Goal: Task Accomplishment & Management: Manage account settings

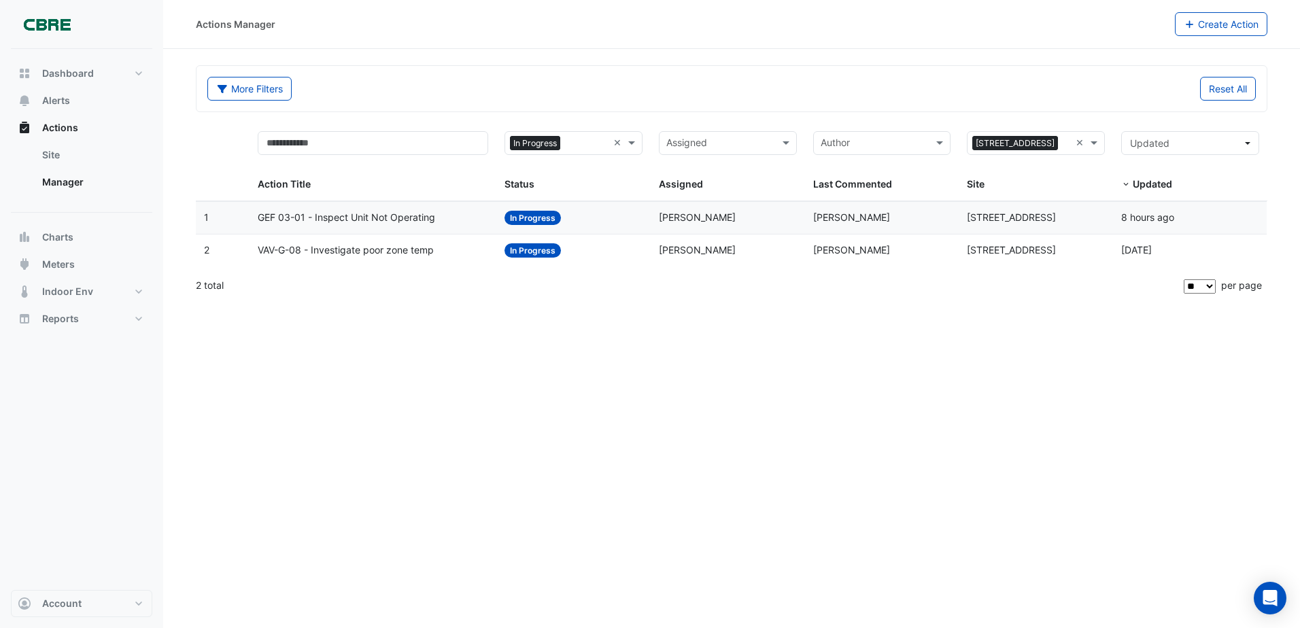
click at [540, 219] on span "In Progress" at bounding box center [532, 218] width 56 height 14
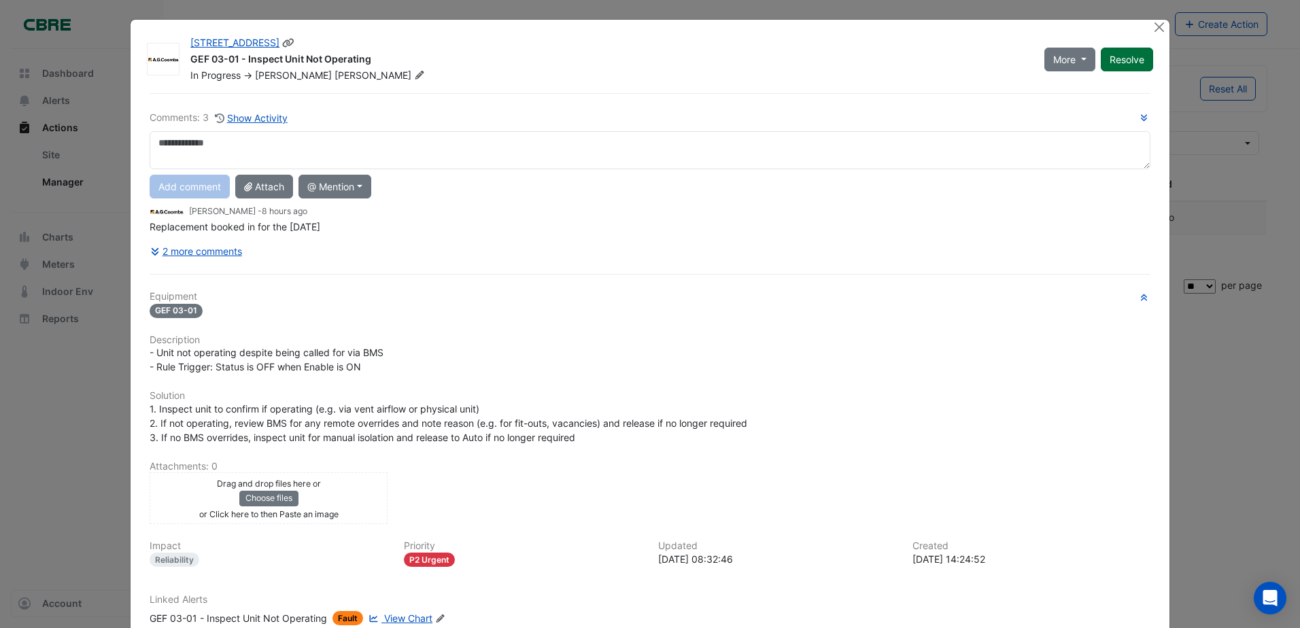
click at [1112, 58] on button "Resolve" at bounding box center [1127, 60] width 52 height 24
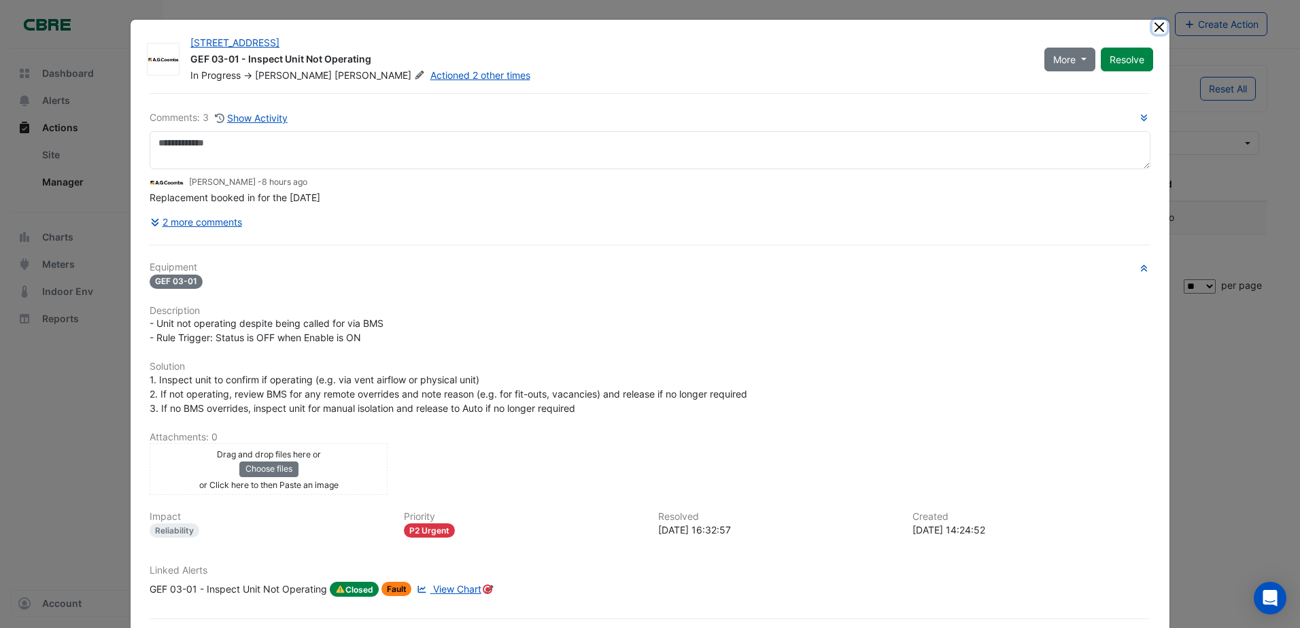
click at [1152, 29] on button "Close" at bounding box center [1159, 27] width 14 height 14
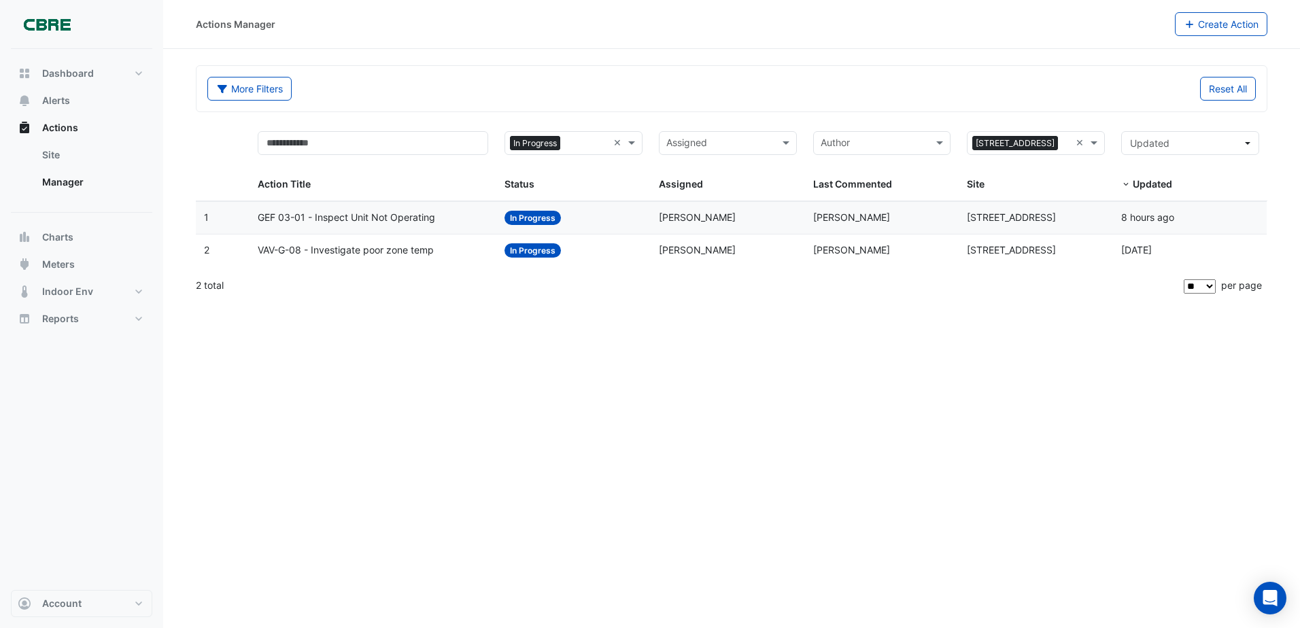
click at [527, 247] on span "In Progress" at bounding box center [532, 250] width 56 height 14
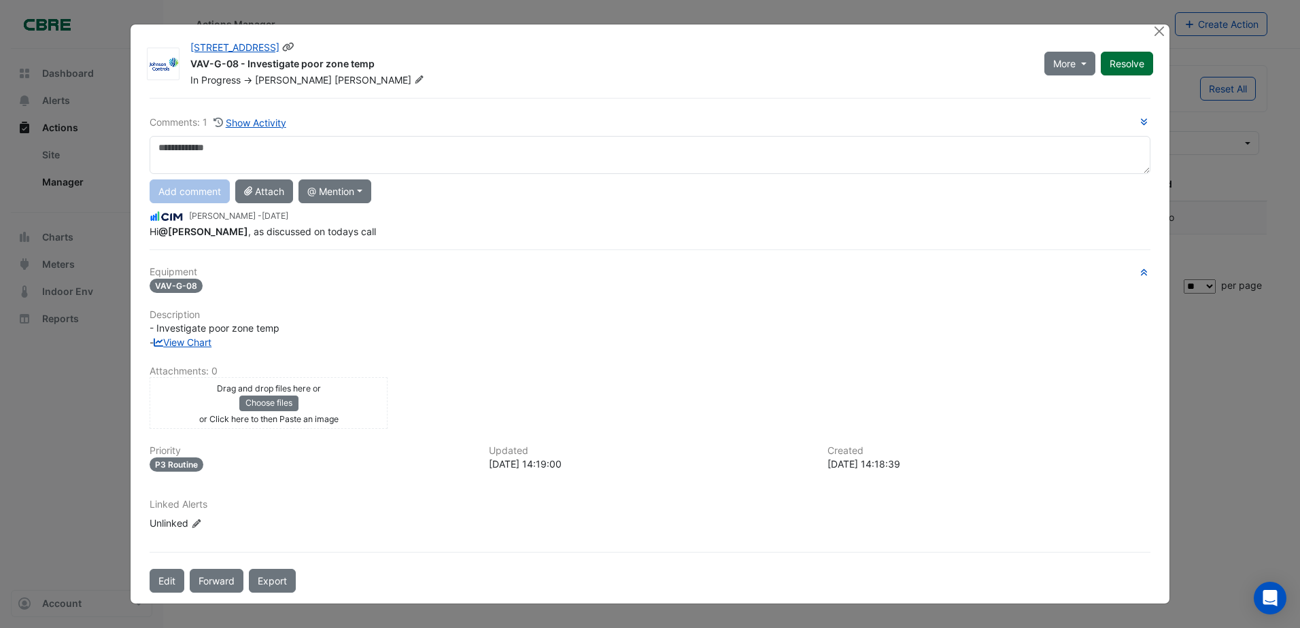
click at [1120, 62] on button "Resolve" at bounding box center [1127, 64] width 52 height 24
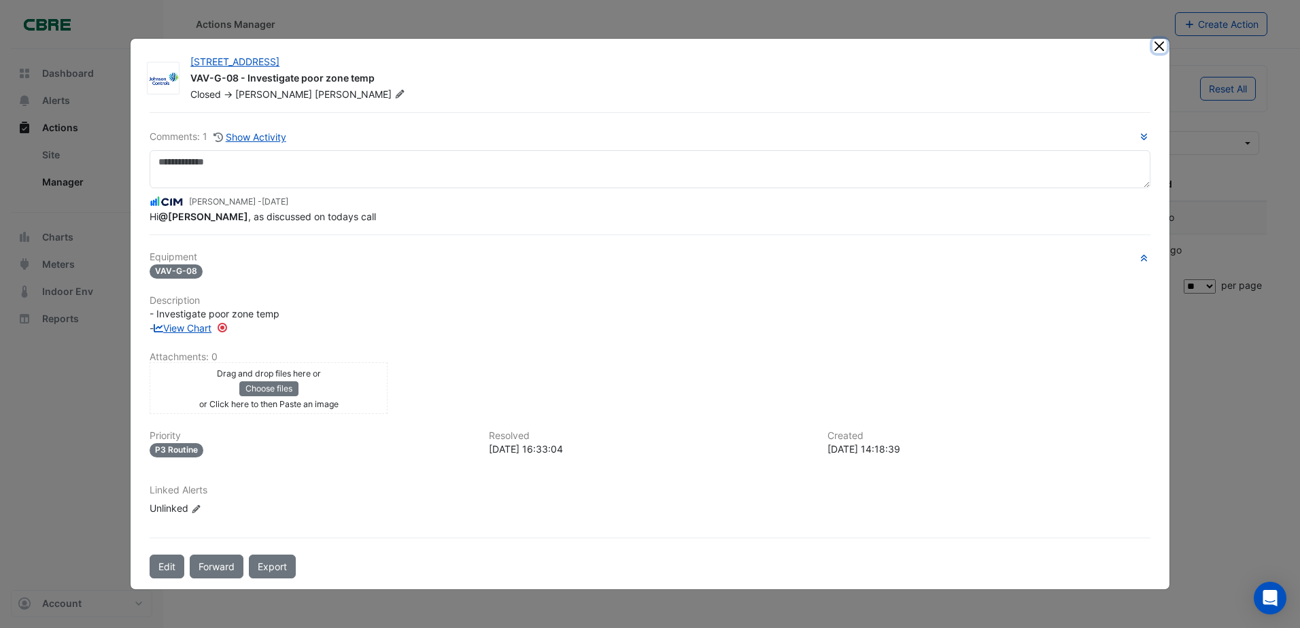
click at [1158, 51] on button "Close" at bounding box center [1159, 46] width 14 height 14
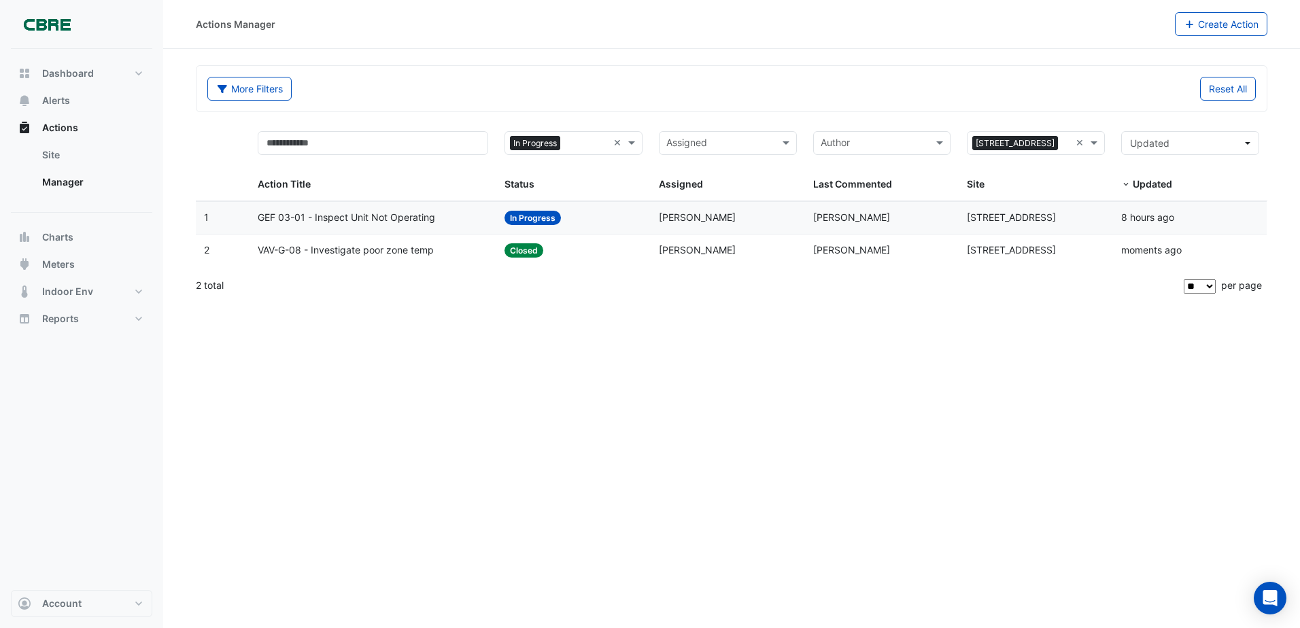
click at [753, 386] on div "Actions Manager Create Action More Filters Reset All Status × In Progress × Ass…" at bounding box center [731, 314] width 1137 height 628
click at [517, 216] on span "In Progress" at bounding box center [532, 218] width 56 height 14
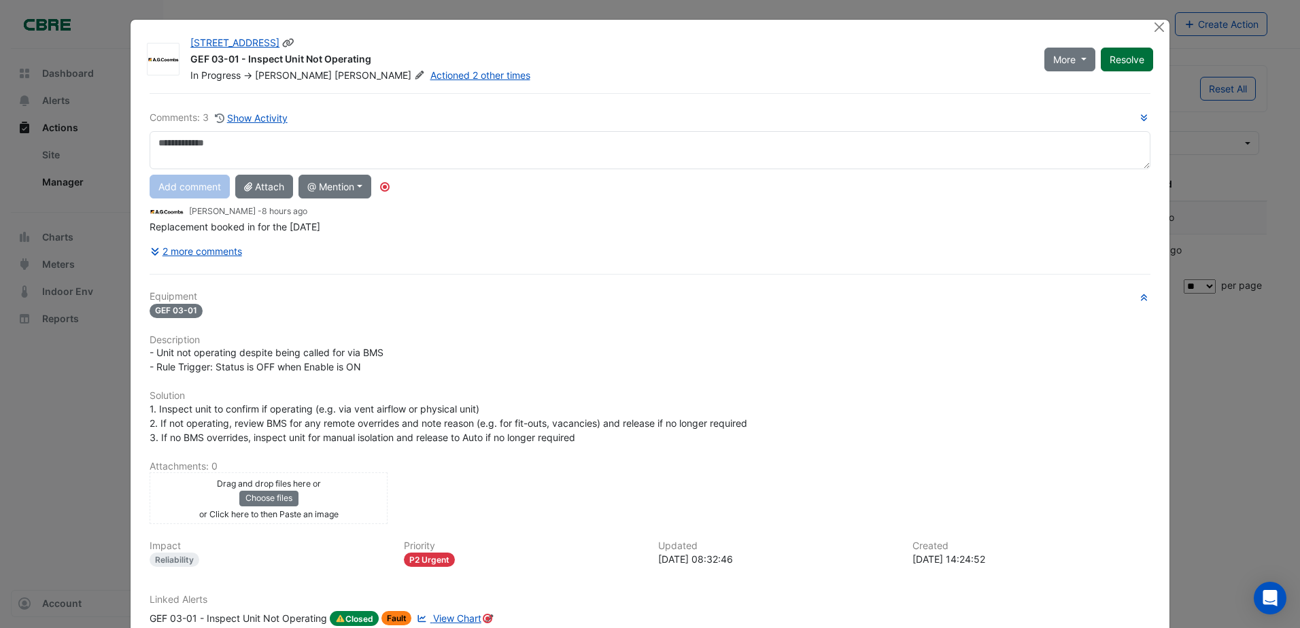
click at [1121, 60] on button "Resolve" at bounding box center [1127, 60] width 52 height 24
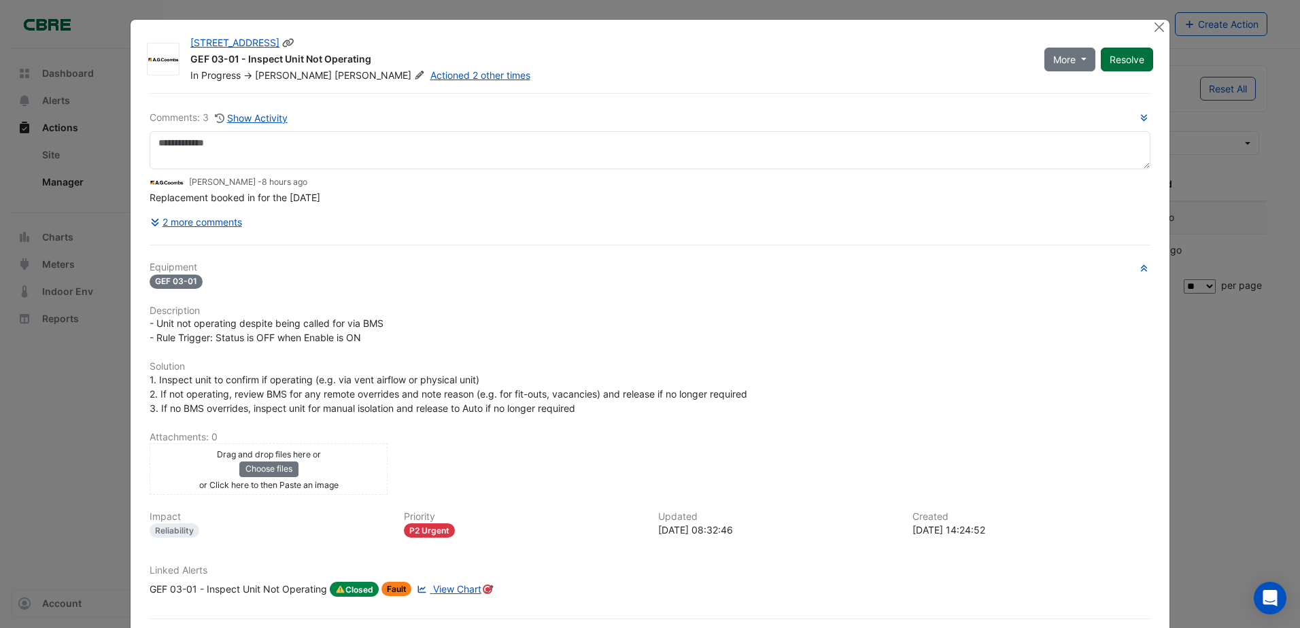
click at [1121, 58] on button "Resolve" at bounding box center [1127, 60] width 52 height 24
click at [1080, 58] on button "More" at bounding box center [1069, 60] width 51 height 24
click at [1067, 111] on button "Not Doing" at bounding box center [1092, 109] width 107 height 20
click at [1119, 59] on button "Resolve" at bounding box center [1127, 60] width 52 height 24
click at [1152, 34] on div at bounding box center [1160, 28] width 17 height 16
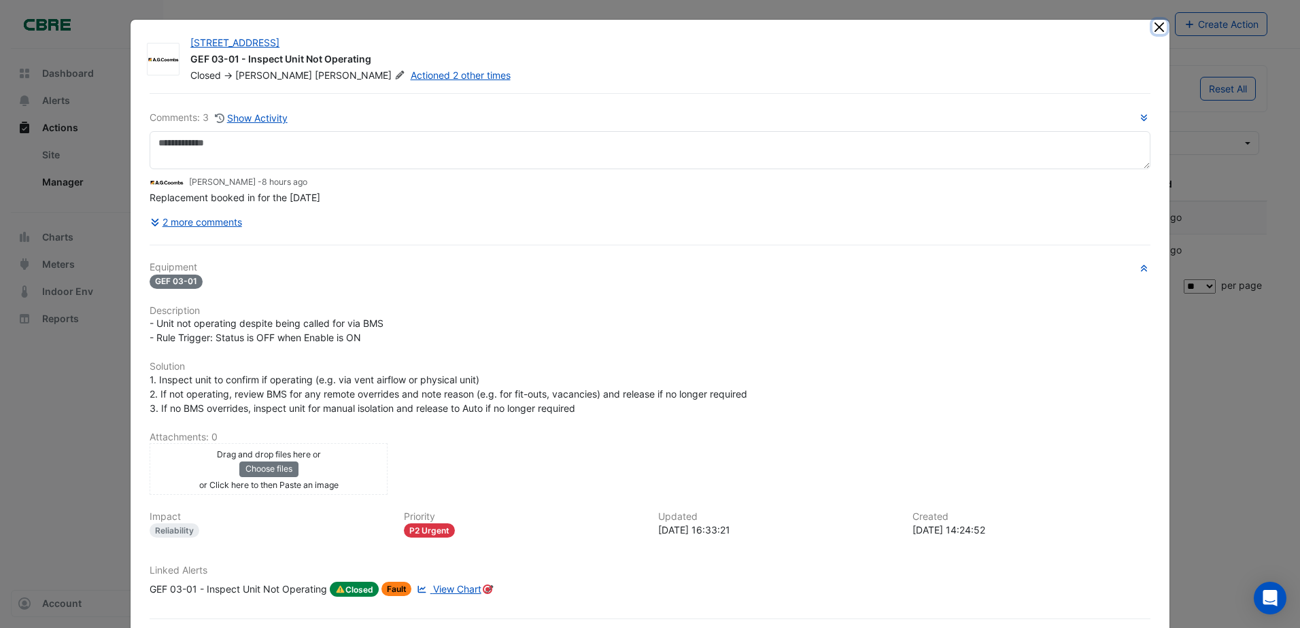
click at [1152, 31] on button "Close" at bounding box center [1159, 27] width 14 height 14
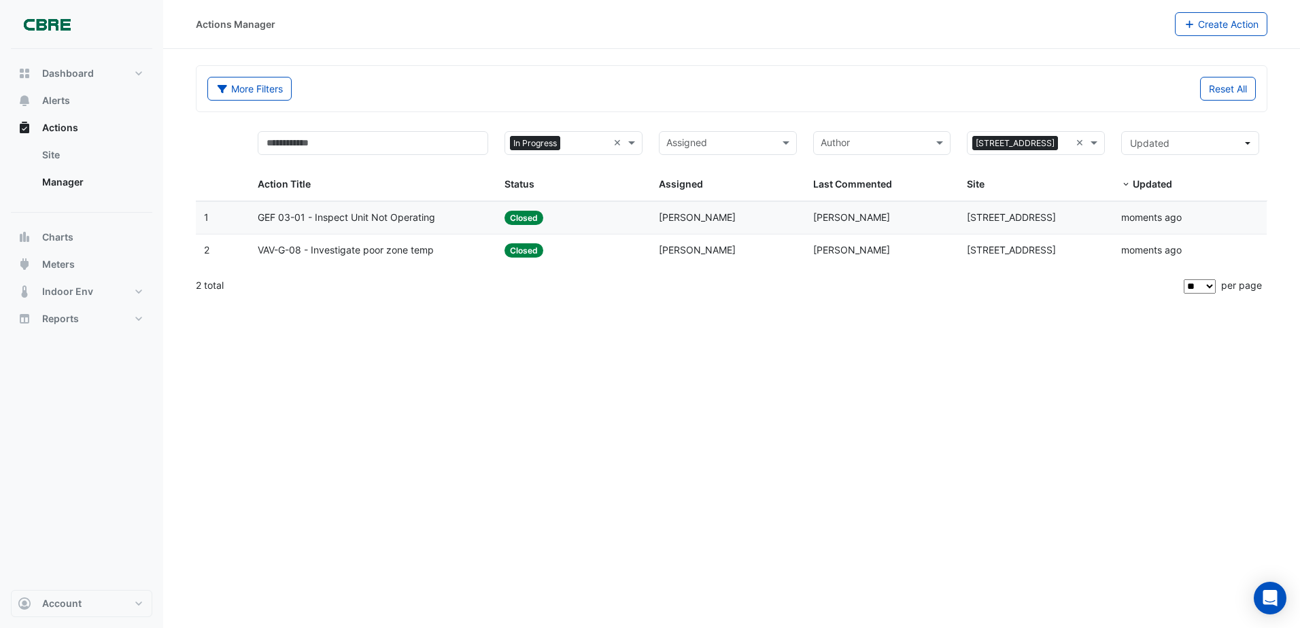
click at [883, 363] on div "Actions Manager Create Action More Filters Reset All Status × In Progress × Ass…" at bounding box center [731, 314] width 1137 height 628
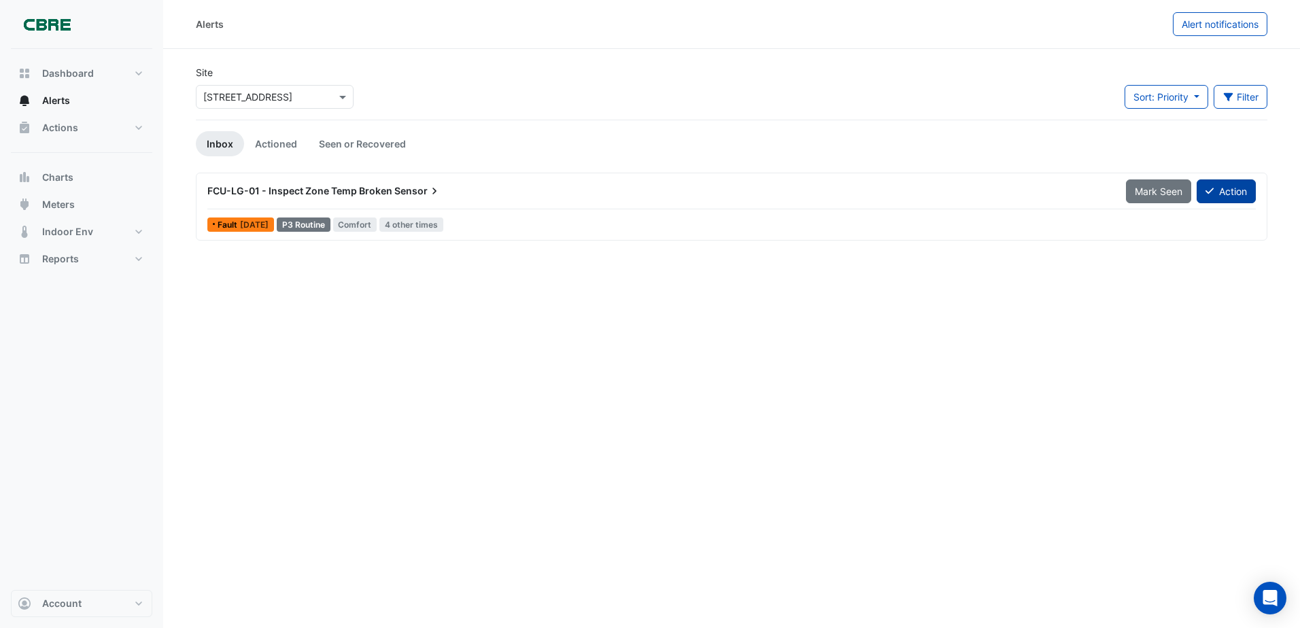
click at [1223, 196] on button "Action" at bounding box center [1226, 191] width 59 height 24
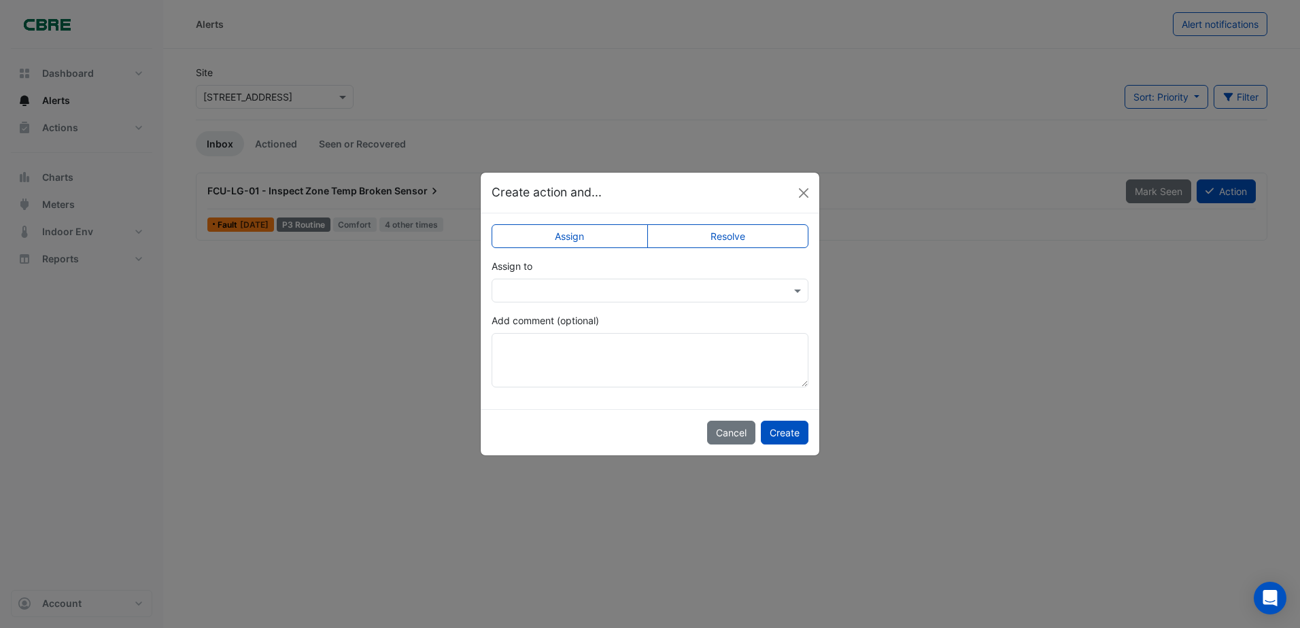
click at [723, 242] on label "Resolve" at bounding box center [728, 236] width 162 height 24
click at [668, 364] on textarea "Add comment (optional)" at bounding box center [650, 360] width 317 height 54
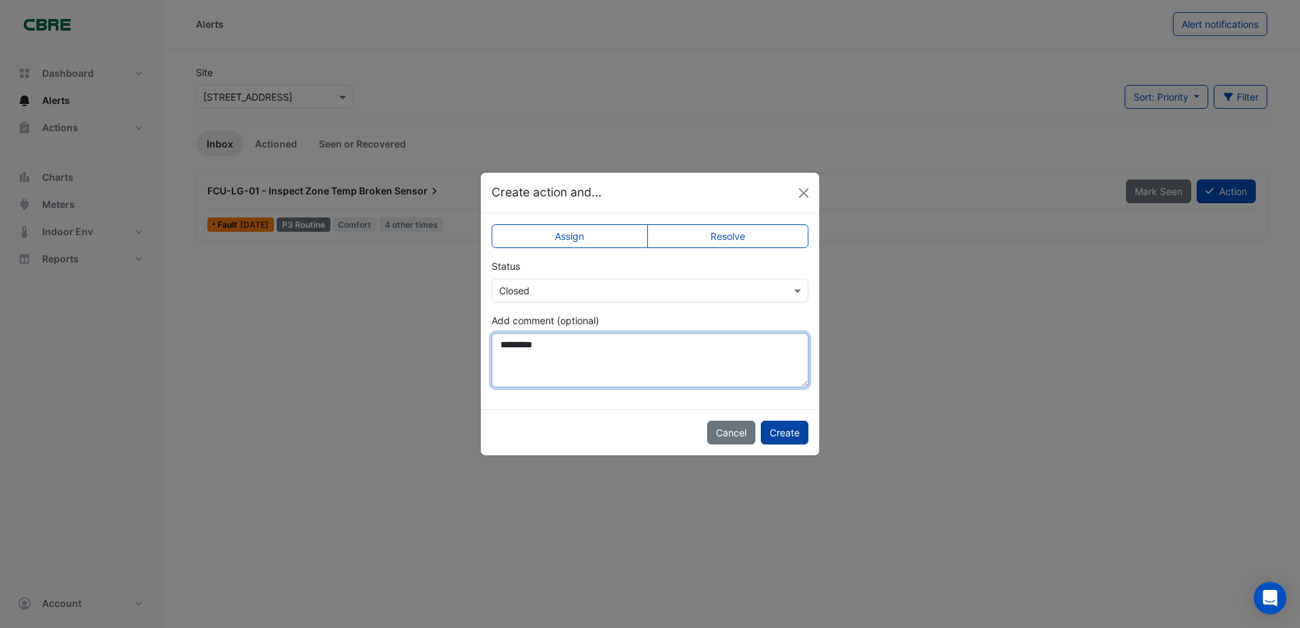
type textarea "*********"
click at [801, 430] on button "Create" at bounding box center [785, 433] width 48 height 24
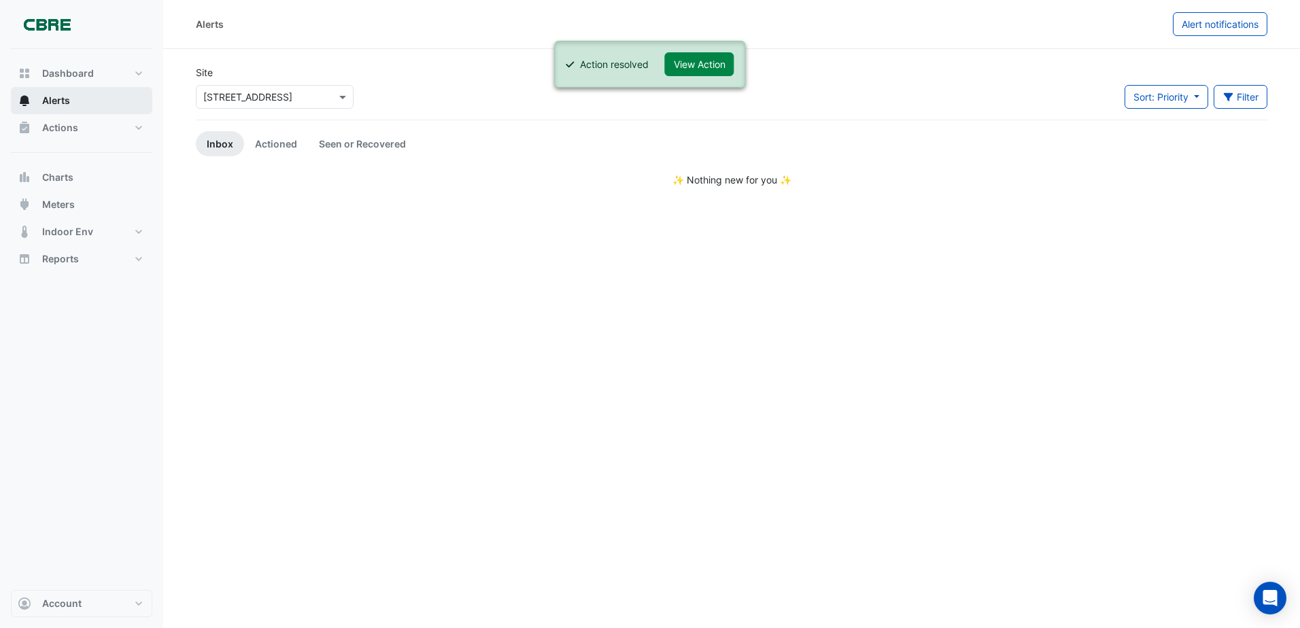
click at [65, 108] on button "Alerts" at bounding box center [81, 100] width 141 height 27
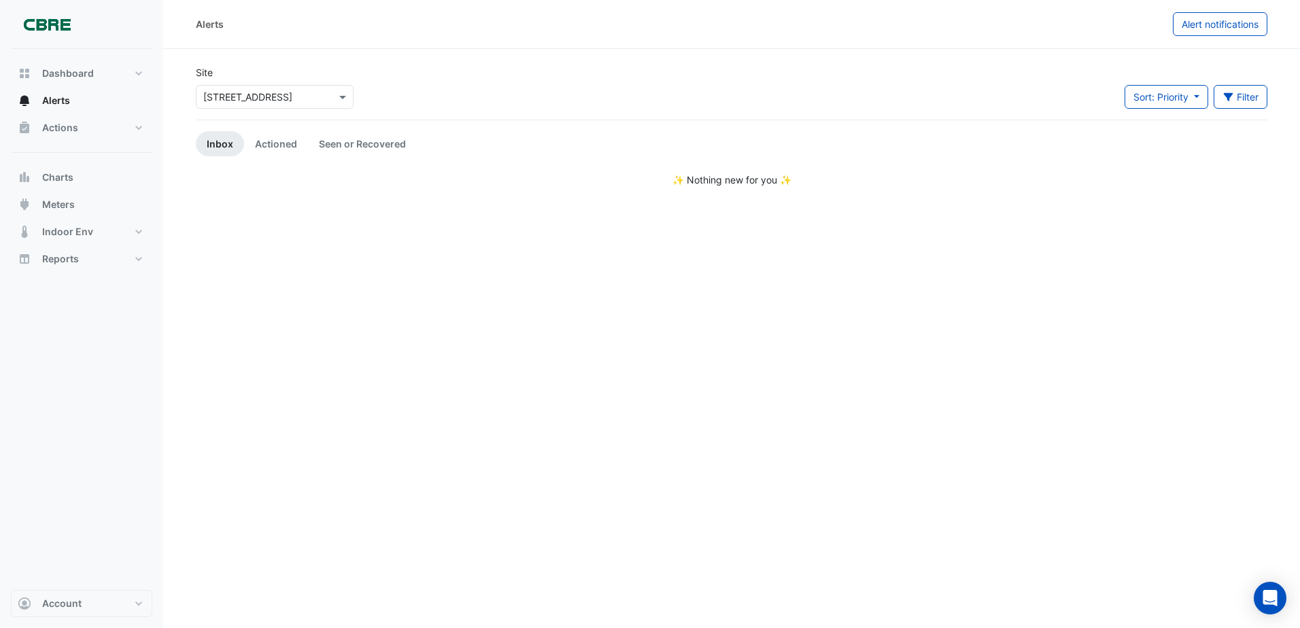
click at [270, 213] on div "Alerts Alert notifications Site Select a Site × [STREET_ADDRESS] Sort: Priority…" at bounding box center [731, 314] width 1137 height 628
click at [270, 140] on link "Actioned" at bounding box center [276, 143] width 64 height 25
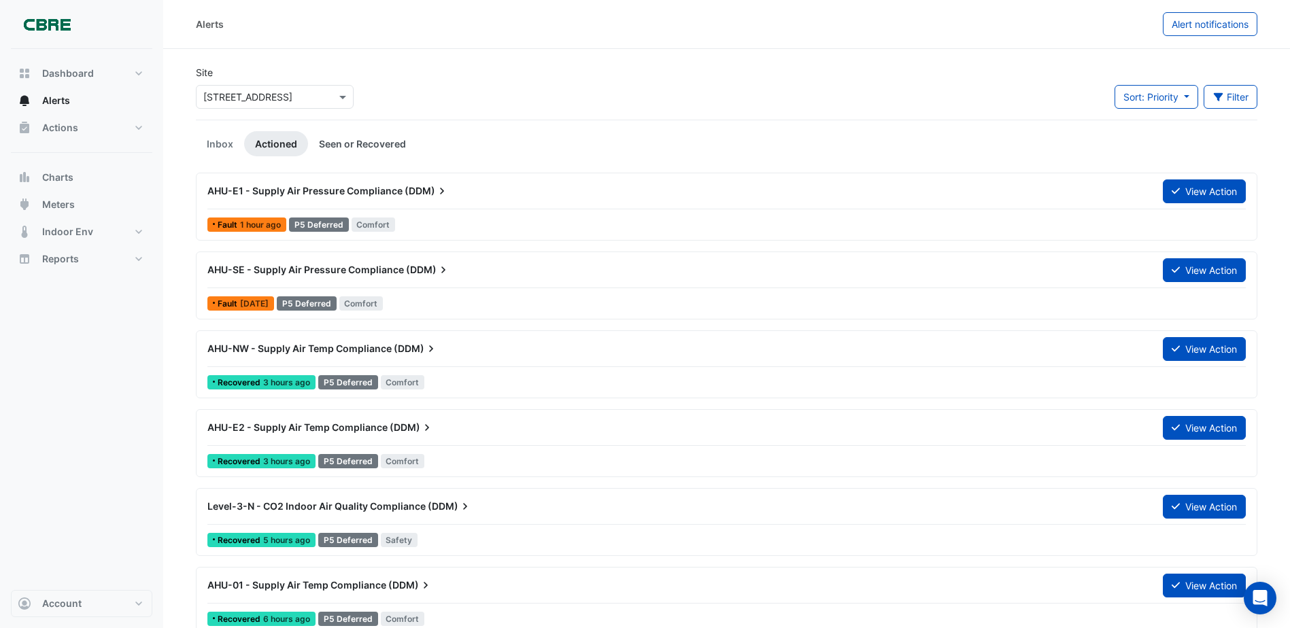
click at [349, 144] on link "Seen or Recovered" at bounding box center [362, 143] width 109 height 25
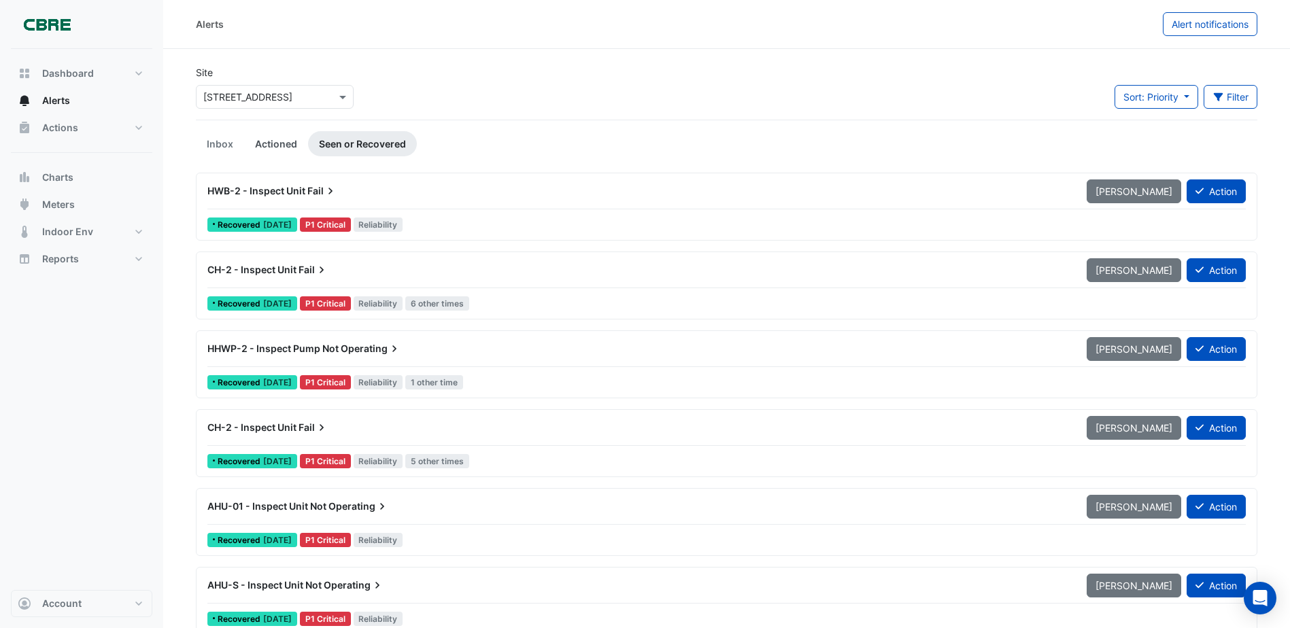
click at [272, 144] on link "Actioned" at bounding box center [276, 143] width 64 height 25
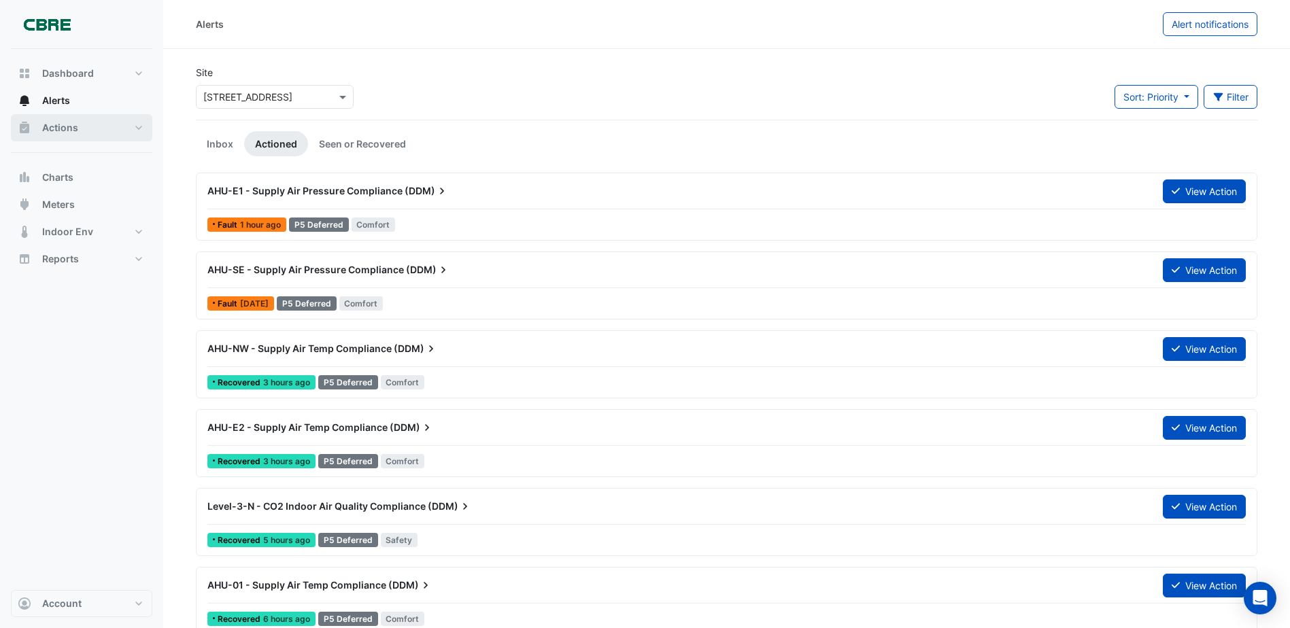
click at [56, 140] on button "Actions" at bounding box center [81, 127] width 141 height 27
